Goal: Task Accomplishment & Management: Manage account settings

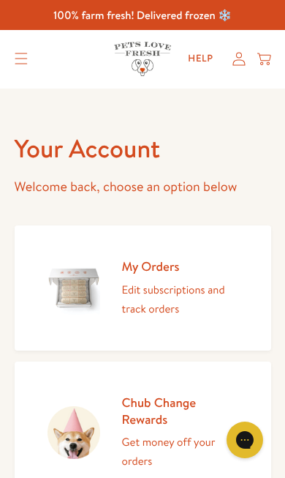
click at [98, 302] on img at bounding box center [74, 288] width 53 height 53
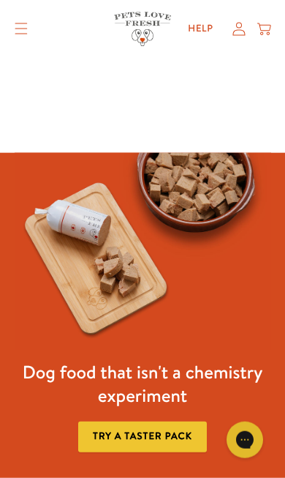
scroll to position [78, 0]
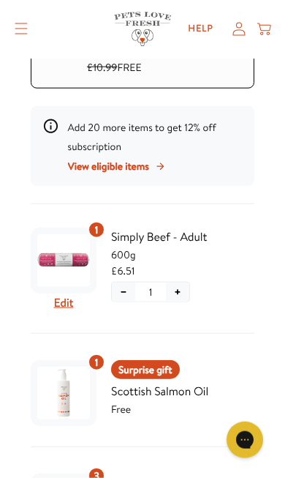
scroll to position [363, 0]
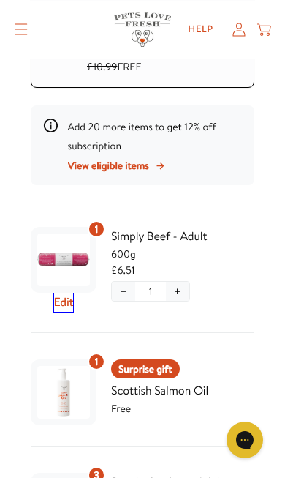
click at [64, 303] on button "Edit" at bounding box center [64, 302] width 20 height 19
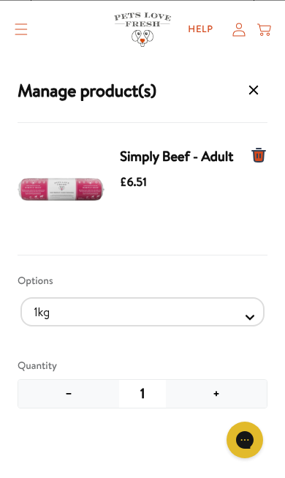
click at [60, 393] on button "−" at bounding box center [68, 394] width 101 height 28
click at [68, 399] on button "−" at bounding box center [68, 394] width 101 height 28
click at [62, 392] on button "−" at bounding box center [68, 394] width 101 height 28
click at [252, 89] on icon "Manage products for subscription" at bounding box center [254, 91] width 10 height 10
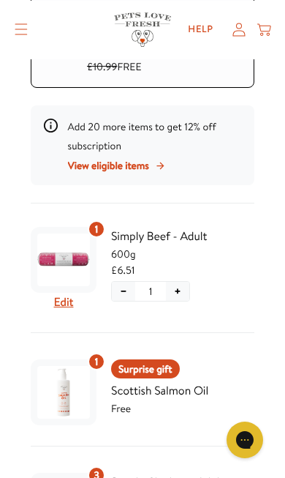
click at [53, 267] on img "Subscription product: Simply Beef - Adult" at bounding box center [63, 260] width 53 height 53
click at [140, 258] on span "600g" at bounding box center [182, 254] width 143 height 16
click at [51, 310] on div "1 Edit Simply Beef - Adult 600g £6.51 − 1 +" at bounding box center [143, 277] width 224 height 112
click at [65, 299] on button "Edit" at bounding box center [64, 302] width 20 height 19
select Selector "4d6ca069-b053-4ce9-8b17-b3ceb2d80364"
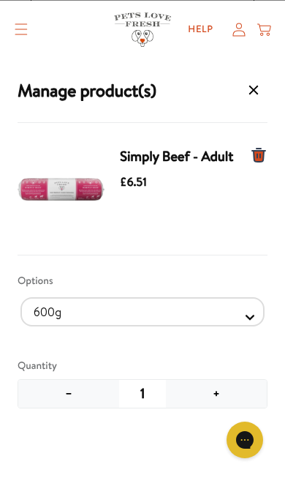
click at [252, 156] on icon "Manage products for subscription" at bounding box center [259, 155] width 18 height 18
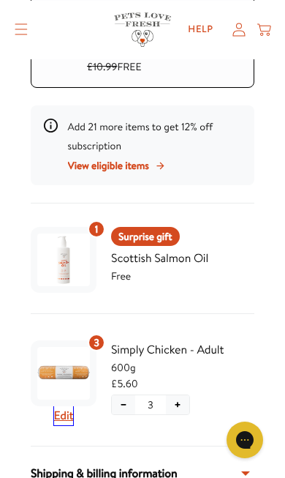
click at [64, 411] on button "Edit" at bounding box center [64, 415] width 20 height 19
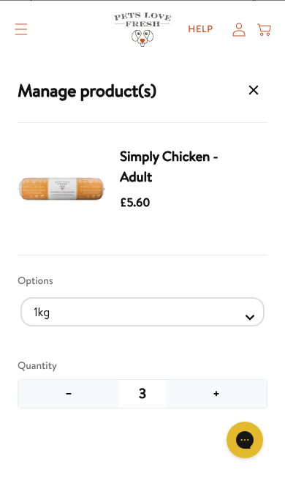
click at [228, 398] on button "+" at bounding box center [216, 394] width 101 height 28
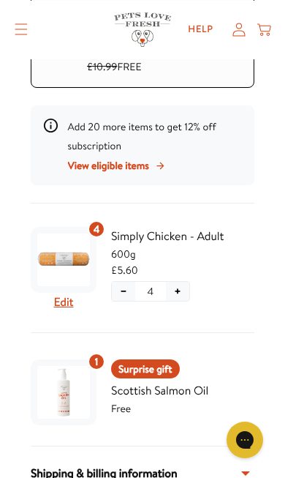
click at [55, 310] on div "4 Edit Simply Chicken - Adult 600g £5.60 − 4 +" at bounding box center [143, 277] width 224 height 112
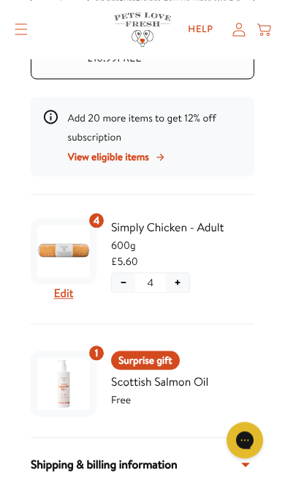
scroll to position [372, 0]
click at [63, 292] on button "Edit" at bounding box center [64, 293] width 20 height 19
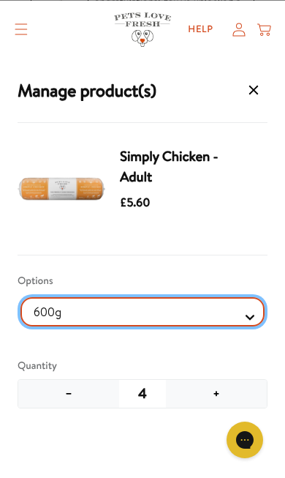
click at [64, 313] on Selector "1kg 600g" at bounding box center [142, 311] width 244 height 29
select Selector "3d2f8606-c7fc-44ec-bd67-352212e62111"
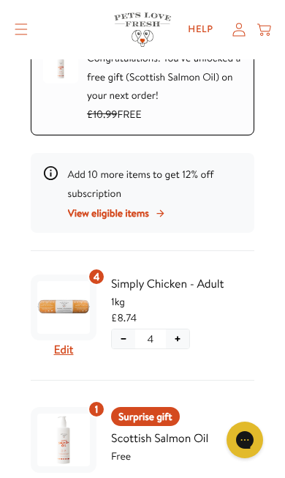
scroll to position [327, 0]
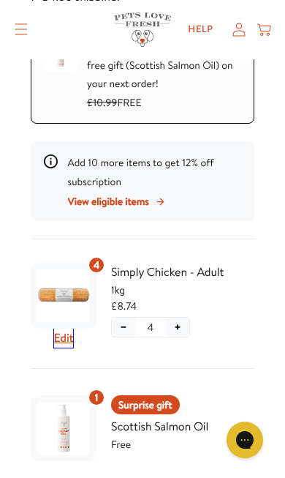
click at [57, 337] on button "Edit" at bounding box center [64, 338] width 20 height 19
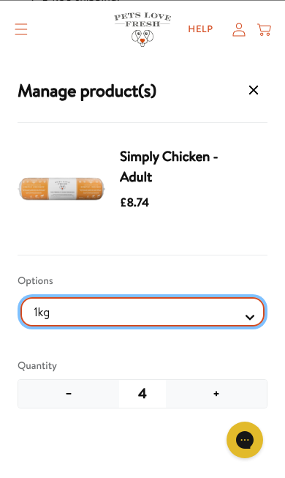
click at [60, 310] on Selector "1kg 600g" at bounding box center [142, 311] width 244 height 29
select Selector "6a97c128-6f91-4435-b7db-1695431b5308"
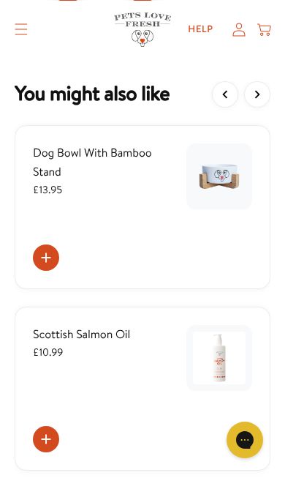
scroll to position [1061, 0]
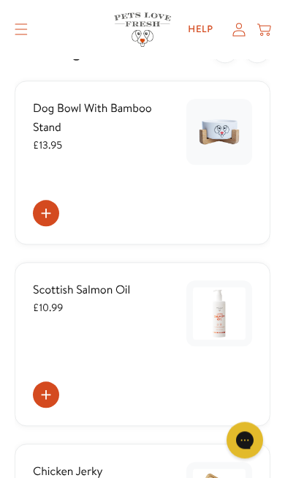
click at [207, 120] on img at bounding box center [219, 131] width 53 height 53
click at [217, 127] on img at bounding box center [219, 131] width 53 height 53
click at [54, 106] on span "Dog Bowl With Bamboo Stand" at bounding box center [92, 117] width 119 height 35
click at [29, 136] on div "Dog Bowl With Bamboo Stand £13.95" at bounding box center [143, 163] width 256 height 164
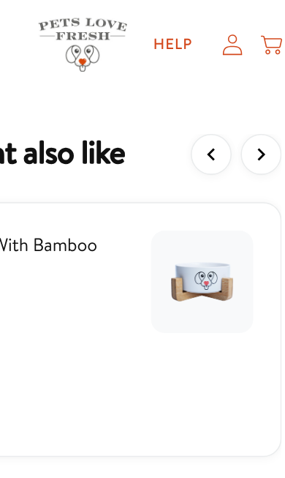
scroll to position [988, 0]
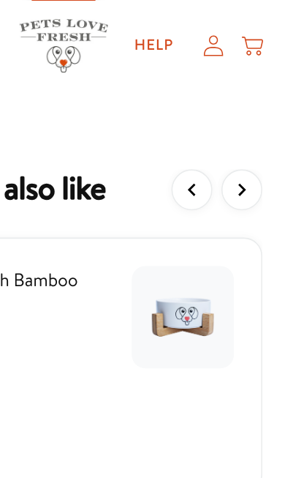
click at [193, 197] on img at bounding box center [219, 204] width 53 height 53
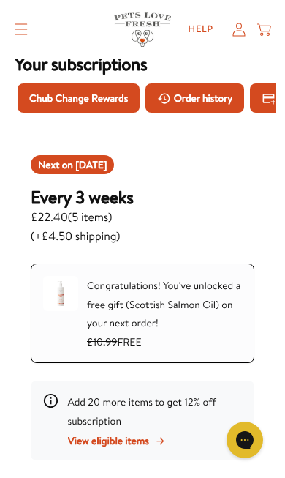
scroll to position [0, 0]
